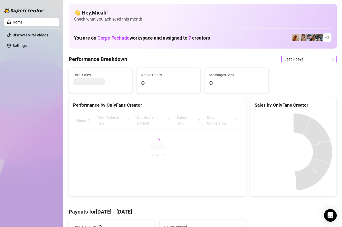
click at [314, 57] on span "Last 7 days" at bounding box center [309, 59] width 49 height 8
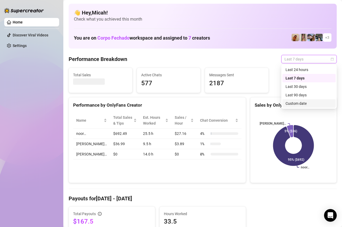
click at [296, 103] on div "Custom date" at bounding box center [309, 104] width 47 height 6
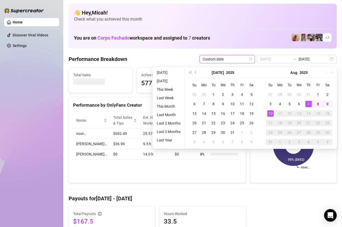
click at [308, 105] on div "7" at bounding box center [309, 104] width 6 height 6
type input "[DATE]"
click at [271, 113] on div "10" at bounding box center [271, 113] width 6 height 6
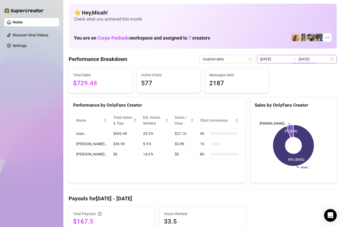
click at [318, 59] on input "[DATE]" at bounding box center [314, 59] width 30 height 6
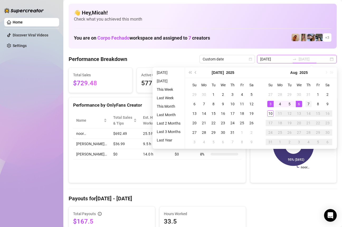
type input "[DATE]"
click at [307, 104] on div "7" at bounding box center [309, 104] width 6 height 6
type input "[DATE]"
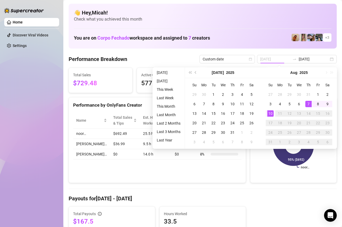
click at [270, 112] on div "10" at bounding box center [271, 113] width 6 height 6
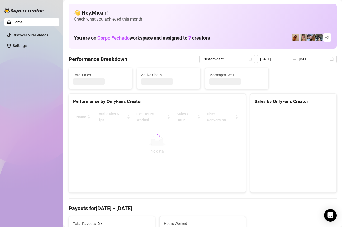
type input "[DATE]"
